Goal: Task Accomplishment & Management: Manage account settings

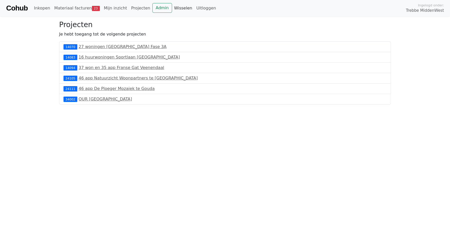
click at [172, 9] on link "Wisselen" at bounding box center [183, 8] width 22 height 10
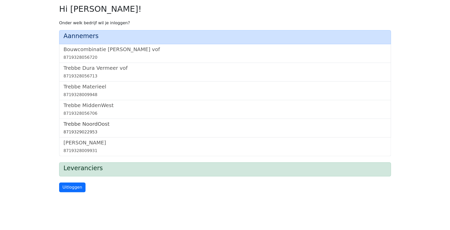
click at [78, 129] on div "8719329022953" at bounding box center [224, 132] width 323 height 6
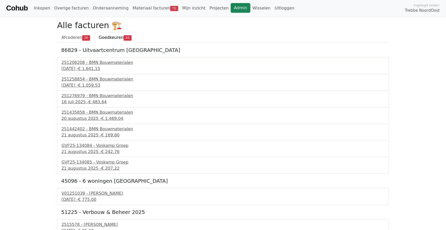
click at [230, 6] on link "Admin" at bounding box center [240, 8] width 20 height 10
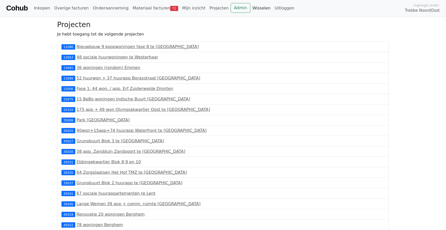
click at [250, 8] on link "Wisselen" at bounding box center [261, 8] width 22 height 10
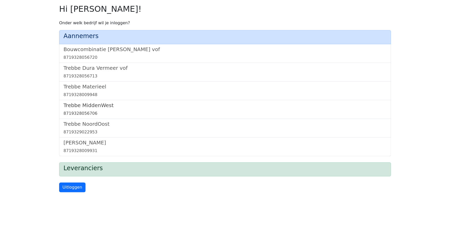
click at [75, 109] on link "Trebbe MiddenWest 8719328056706" at bounding box center [224, 109] width 323 height 14
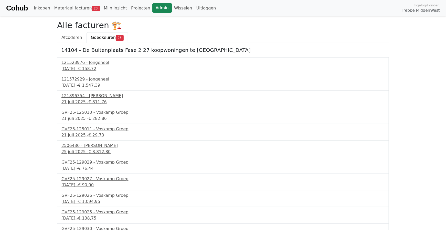
click at [152, 7] on link "Admin" at bounding box center [162, 8] width 20 height 10
